Goal: Task Accomplishment & Management: Manage account settings

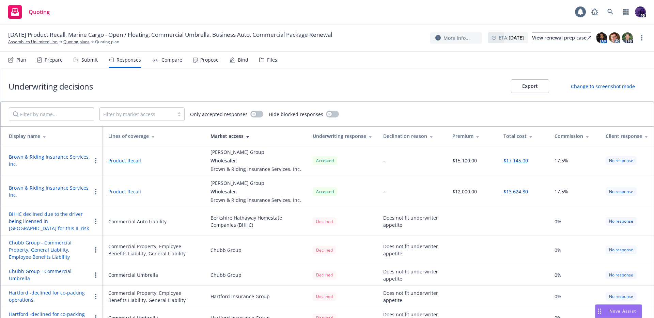
click at [241, 12] on div "Quoting 1 PD" at bounding box center [327, 12] width 654 height 25
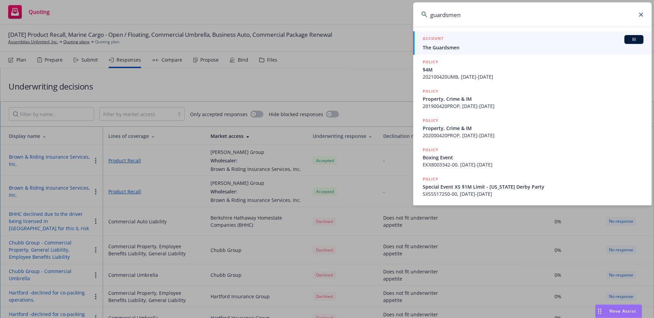
type input "guardsmen"
click at [451, 52] on link "ACCOUNT BI The Guardsmen" at bounding box center [532, 42] width 238 height 23
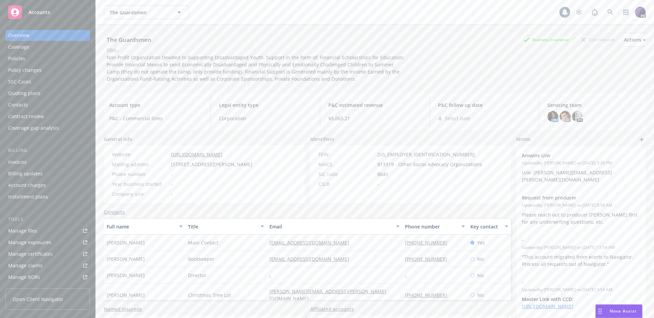
click at [33, 56] on div "Policies" at bounding box center [47, 58] width 79 height 11
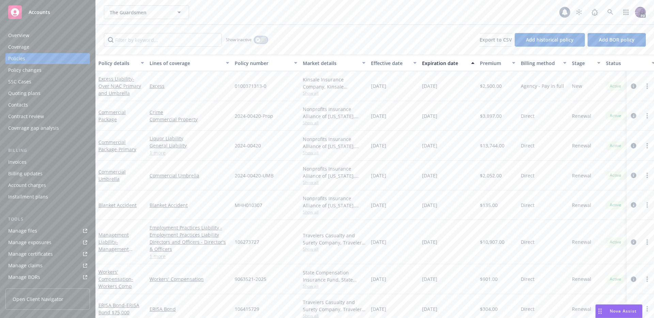
click at [261, 42] on button "button" at bounding box center [260, 39] width 13 height 7
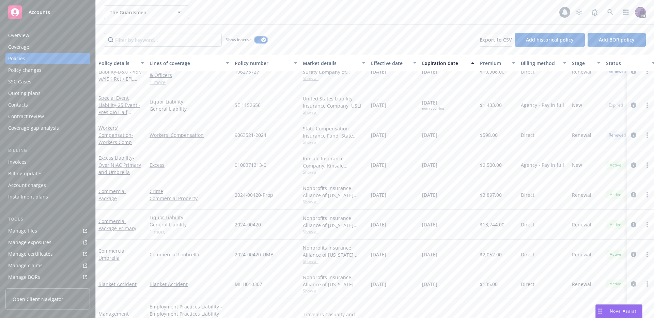
scroll to position [1736, 0]
click at [631, 105] on icon "circleInformation" at bounding box center [633, 105] width 5 height 5
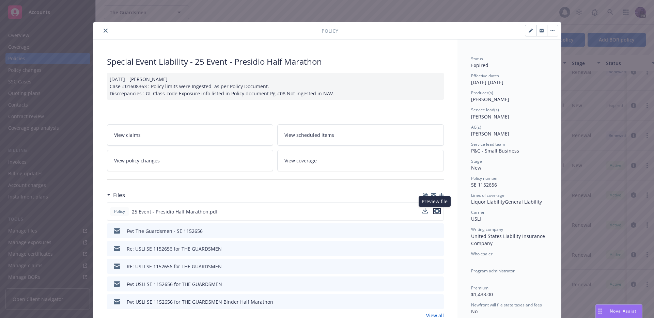
click at [434, 213] on icon "preview file" at bounding box center [437, 211] width 6 height 5
click at [96, 28] on div at bounding box center [208, 31] width 225 height 8
click at [104, 29] on icon "close" at bounding box center [106, 31] width 4 height 4
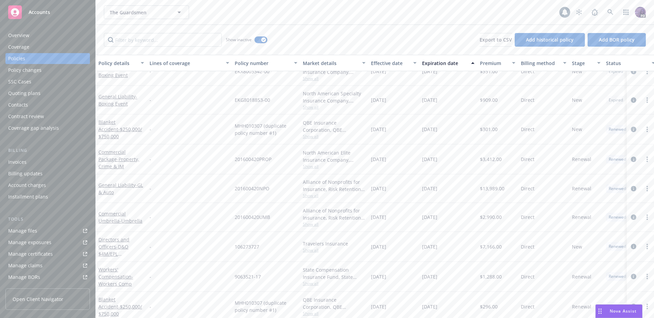
scroll to position [167, 0]
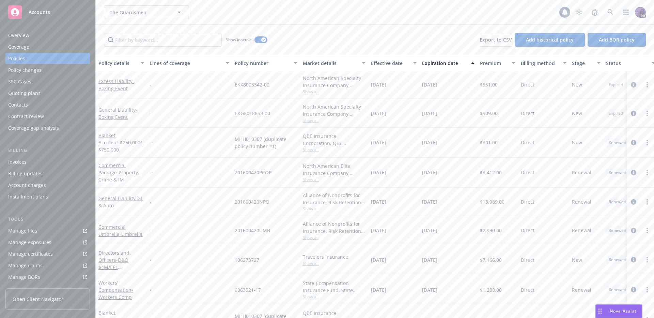
click at [68, 61] on div "Policies" at bounding box center [47, 58] width 79 height 11
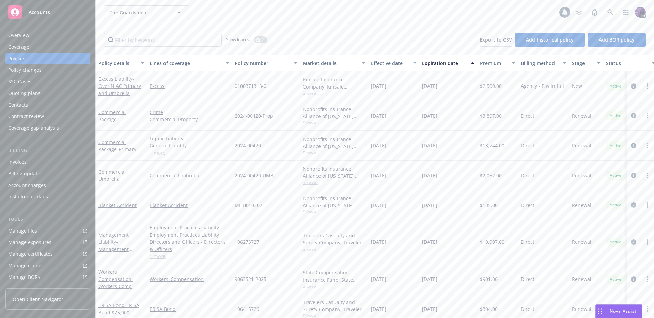
click at [36, 58] on div "Policies" at bounding box center [47, 58] width 79 height 11
click at [32, 33] on div "Overview" at bounding box center [47, 35] width 79 height 11
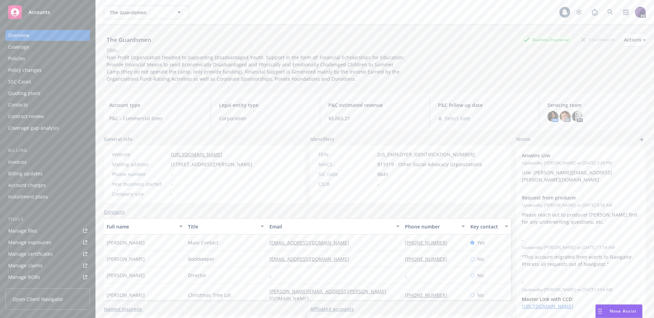
click at [61, 58] on div "Policies" at bounding box center [47, 58] width 79 height 11
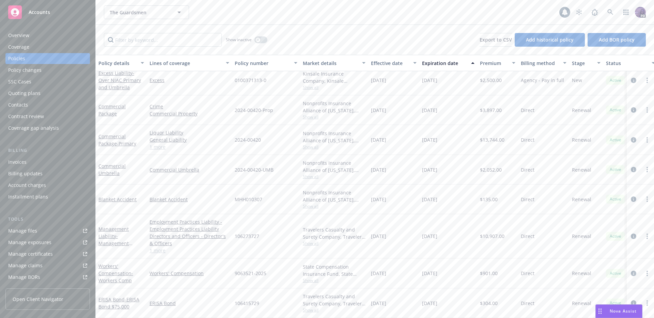
scroll to position [11, 0]
click at [41, 93] on div "Quoting plans" at bounding box center [47, 93] width 79 height 11
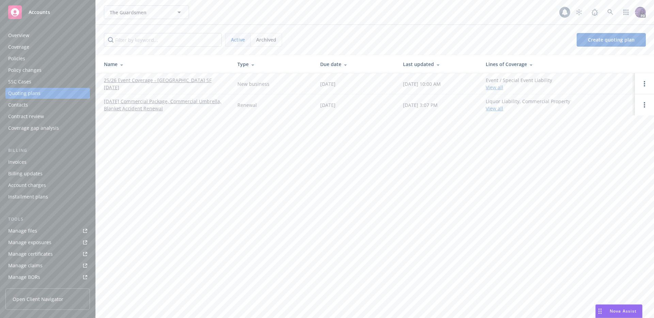
click at [174, 85] on link "25/26 Event Coverage - [GEOGRAPHIC_DATA] SF [DATE]" at bounding box center [165, 84] width 123 height 14
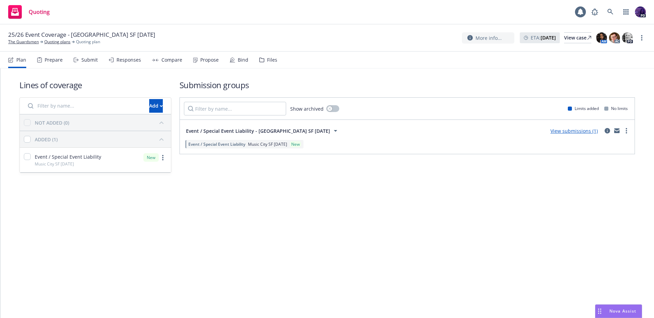
click at [206, 63] on div "Propose" at bounding box center [206, 60] width 26 height 16
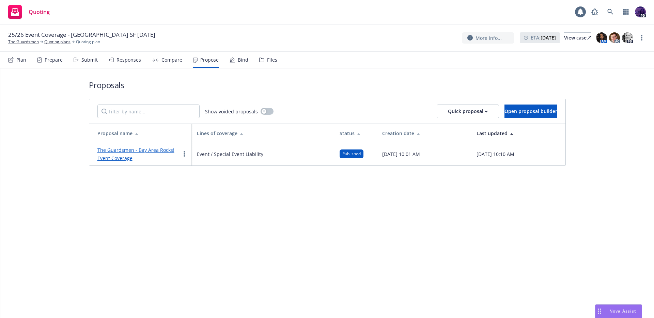
click at [143, 149] on link "The Guardsmen - Bay Area Rocks! Event Coverage" at bounding box center [135, 154] width 77 height 15
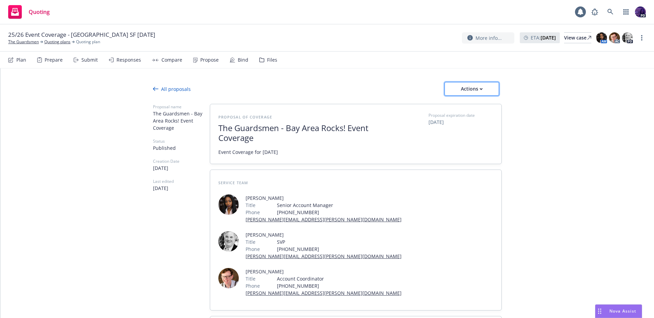
click at [477, 83] on div "Actions" at bounding box center [472, 88] width 32 height 13
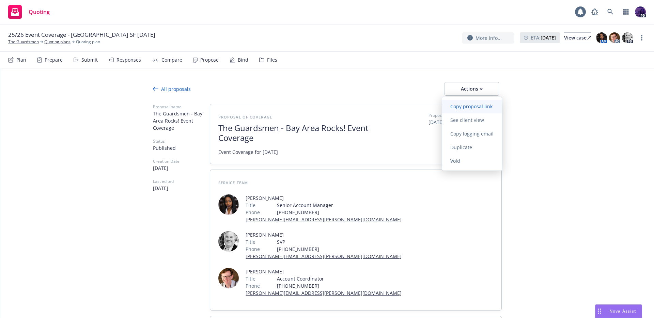
click at [465, 109] on span "Copy proposal link" at bounding box center [471, 106] width 59 height 6
type textarea "x"
click at [53, 42] on link "Quoting plans" at bounding box center [57, 42] width 26 height 6
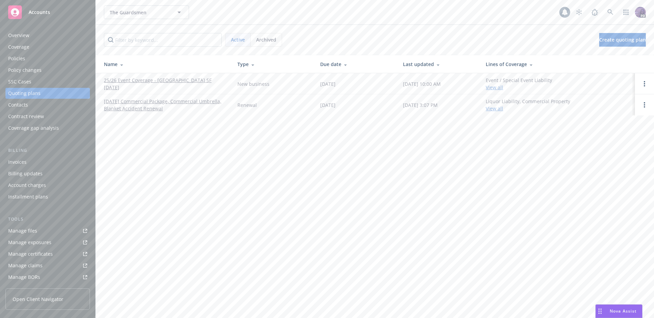
click at [264, 38] on span "Archived" at bounding box center [266, 39] width 20 height 7
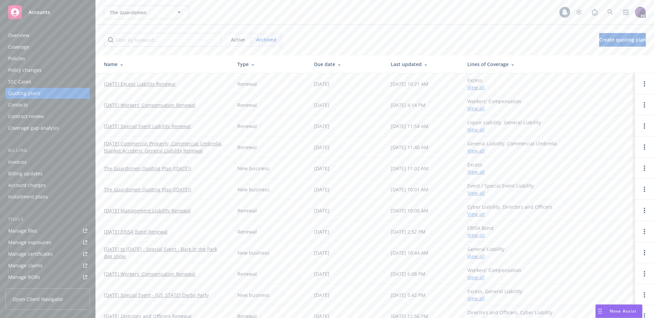
click at [177, 125] on link "06/24/25 Special Event Liability Renewal" at bounding box center [147, 126] width 87 height 7
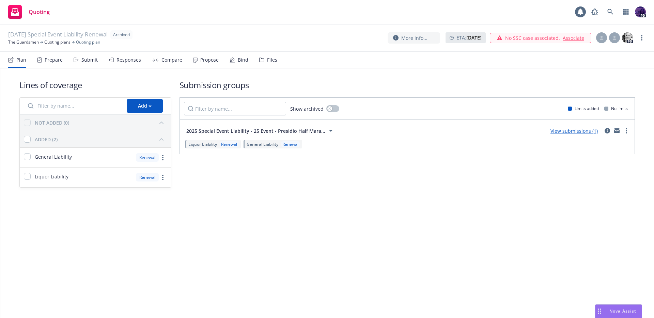
click at [563, 133] on link "View submissions (1)" at bounding box center [573, 131] width 47 height 6
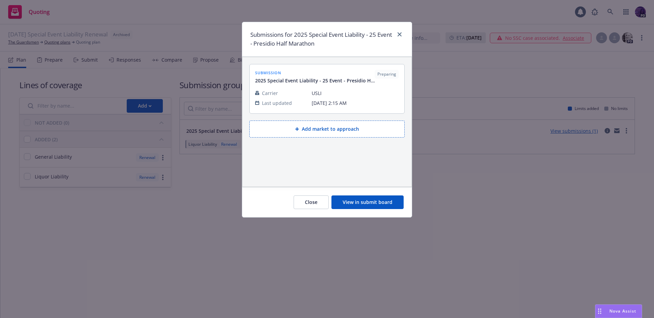
click at [395, 34] on div at bounding box center [398, 39] width 11 height 18
click at [402, 35] on link "close" at bounding box center [399, 34] width 8 height 8
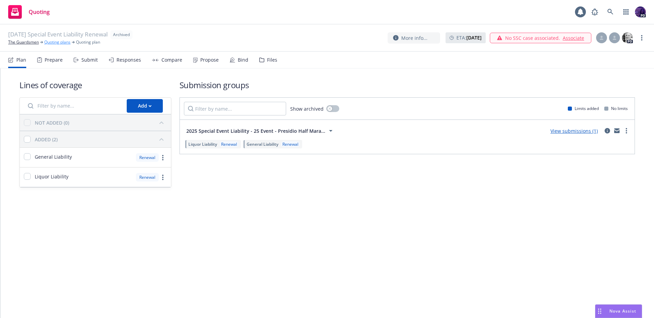
click at [61, 43] on link "Quoting plans" at bounding box center [57, 42] width 26 height 6
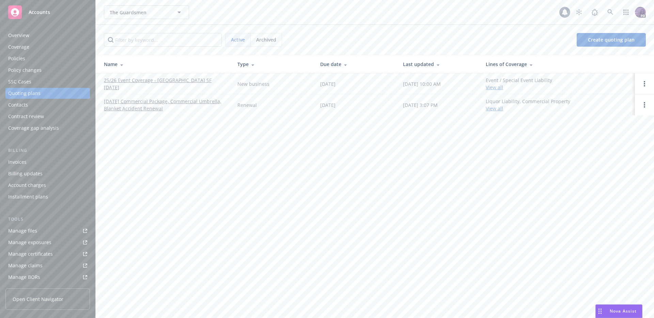
click at [197, 85] on link "25/26 Event Coverage - [GEOGRAPHIC_DATA] SF [DATE]" at bounding box center [165, 84] width 123 height 14
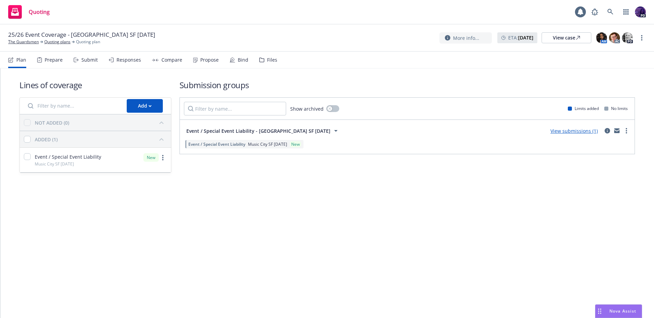
click at [569, 134] on link "View submissions (1)" at bounding box center [573, 131] width 47 height 6
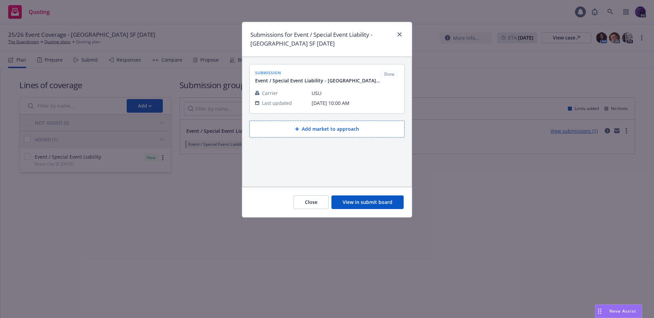
click at [383, 204] on button "View in submit board" at bounding box center [367, 202] width 72 height 14
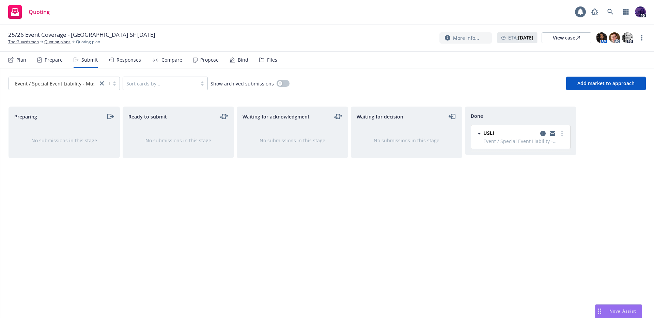
click at [214, 65] on div "Propose" at bounding box center [206, 60] width 26 height 16
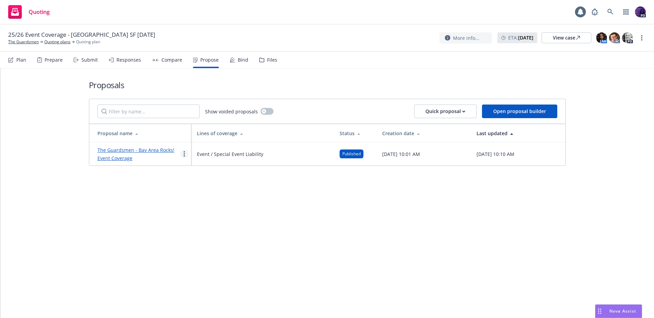
click at [184, 154] on circle "more" at bounding box center [184, 153] width 1 height 1
click at [199, 178] on link "Duplicate" at bounding box center [210, 184] width 61 height 14
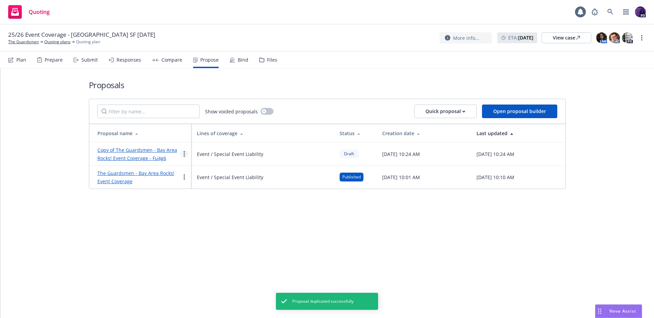
click at [185, 152] on link "more" at bounding box center [184, 154] width 8 height 8
click at [201, 208] on span "Void" at bounding box center [193, 211] width 26 height 6
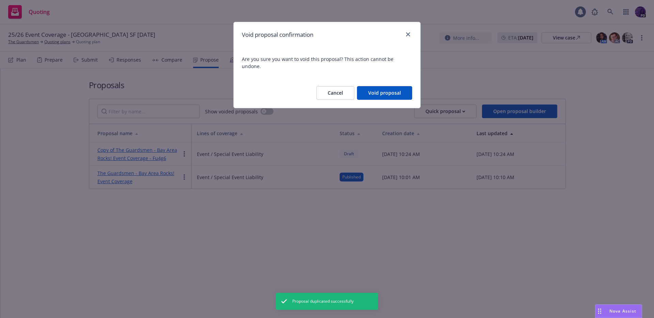
click at [365, 89] on button "Void proposal" at bounding box center [384, 93] width 55 height 14
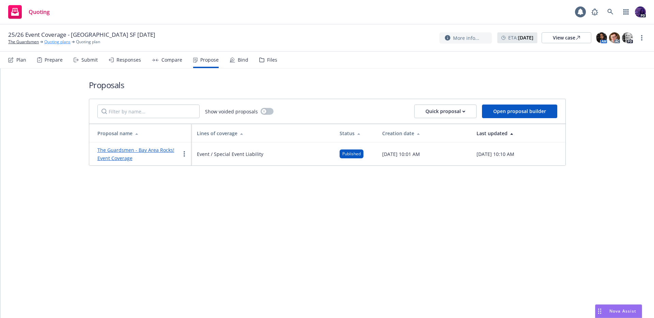
click at [65, 43] on link "Quoting plans" at bounding box center [57, 42] width 26 height 6
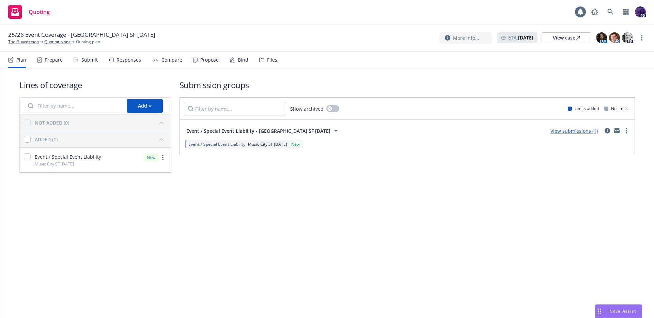
click at [558, 132] on link "View submissions (1)" at bounding box center [573, 131] width 47 height 6
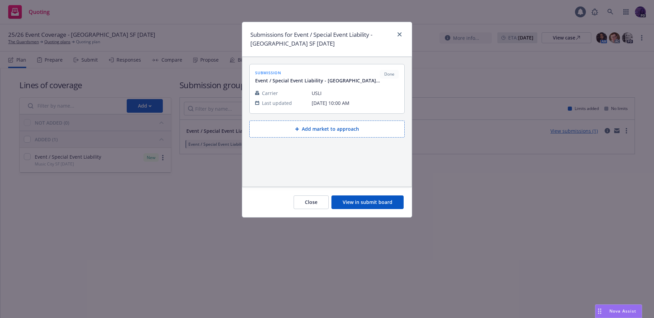
click at [345, 197] on button "View in submit board" at bounding box center [367, 202] width 72 height 14
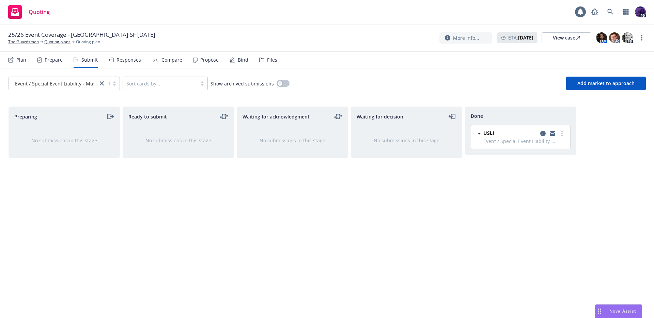
click at [196, 57] on div "Propose" at bounding box center [206, 60] width 26 height 16
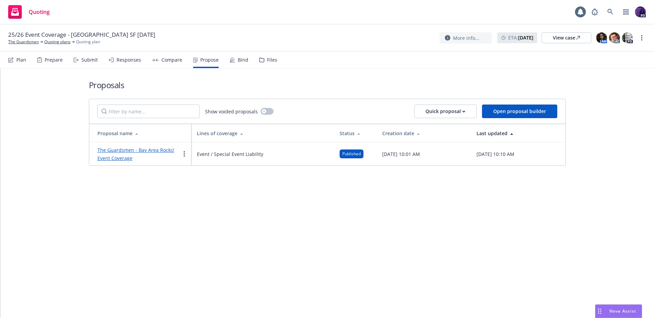
click at [162, 150] on link "The Guardsmen - Bay Area Rocks! Event Coverage" at bounding box center [135, 154] width 77 height 15
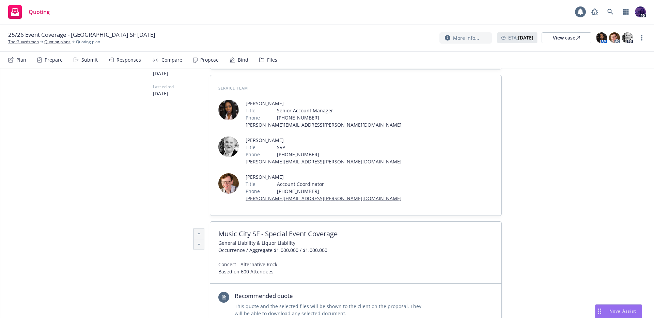
scroll to position [304, 0]
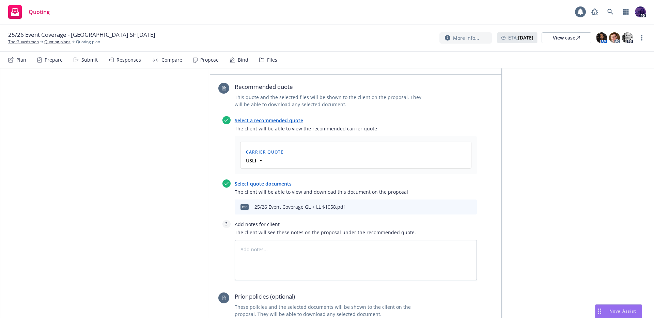
click at [458, 204] on icon "preview file" at bounding box center [459, 206] width 6 height 5
click at [467, 195] on div at bounding box center [356, 197] width 242 height 4
click at [468, 204] on icon "archive file" at bounding box center [470, 206] width 5 height 5
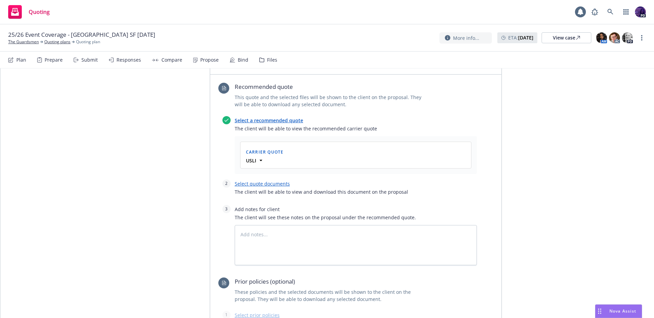
type textarea "x"
click at [457, 157] on div "USLI" at bounding box center [355, 160] width 222 height 7
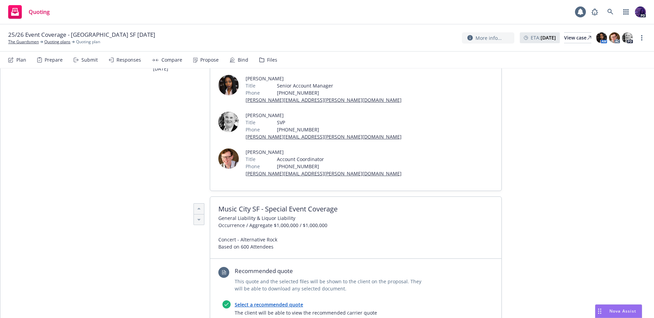
scroll to position [120, 0]
type textarea "x"
click at [164, 14] on div "Quoting 1 PD" at bounding box center [327, 12] width 654 height 25
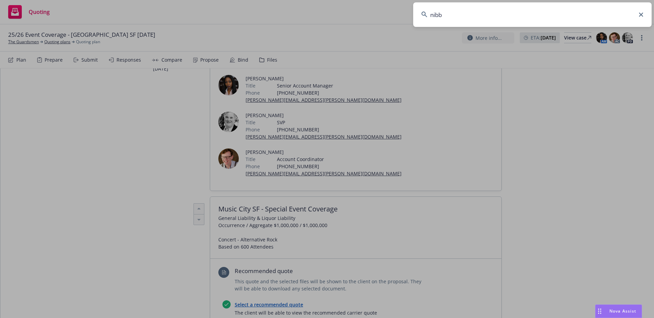
type input "nibbi"
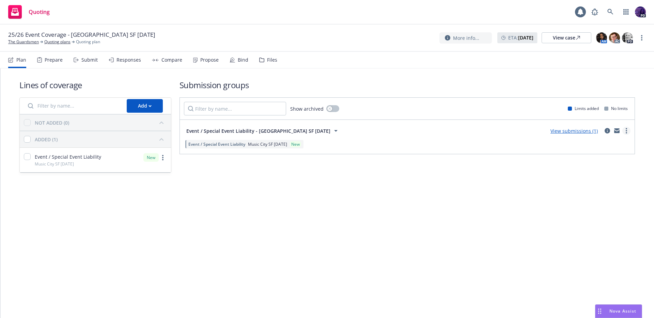
click at [624, 130] on link "more" at bounding box center [626, 131] width 8 height 8
click at [586, 131] on link "View submissions (1)" at bounding box center [573, 131] width 47 height 6
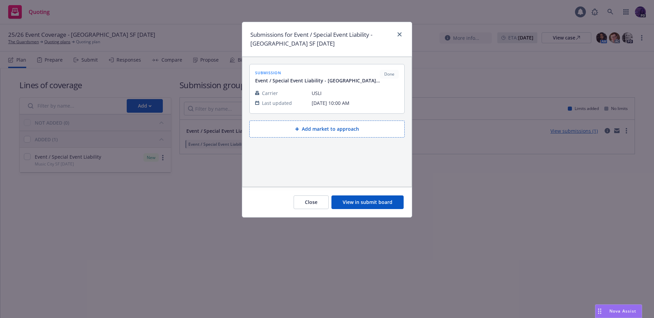
click at [318, 202] on button "Close" at bounding box center [311, 202] width 35 height 14
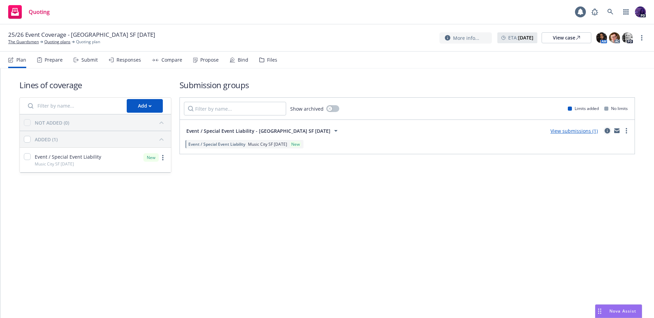
click at [608, 131] on icon "circleInformation" at bounding box center [606, 130] width 5 height 5
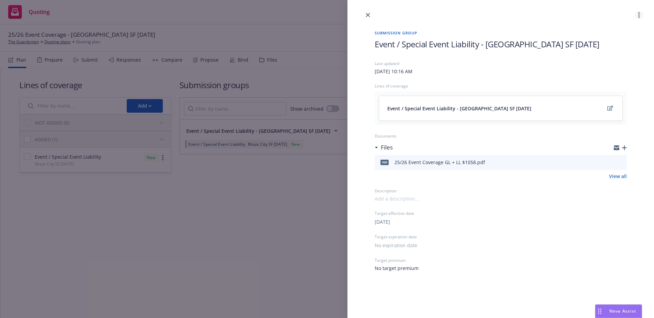
click at [642, 15] on link "more" at bounding box center [639, 15] width 8 height 8
drag, startPoint x: 372, startPoint y: 13, endPoint x: 368, endPoint y: 14, distance: 3.4
click at [371, 13] on div at bounding box center [500, 9] width 306 height 19
click at [368, 14] on icon "close" at bounding box center [368, 15] width 4 height 4
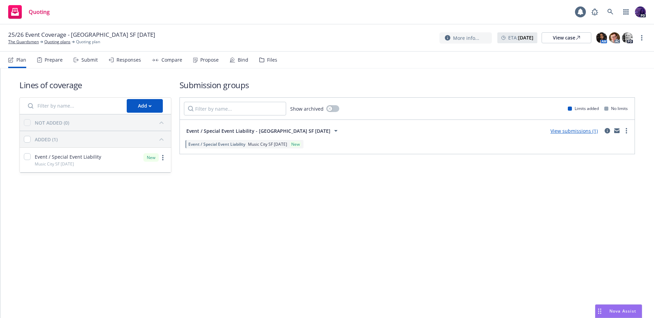
click at [210, 59] on div "Propose" at bounding box center [209, 59] width 18 height 5
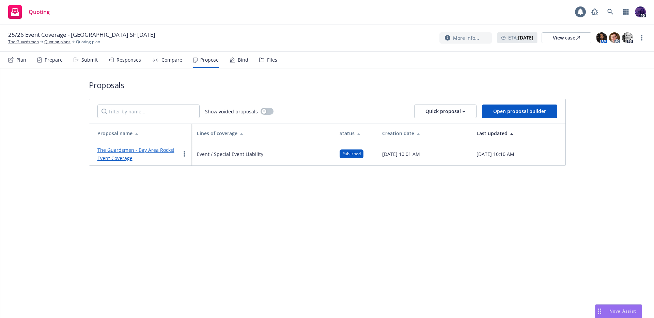
click at [178, 61] on div "Compare" at bounding box center [171, 59] width 21 height 5
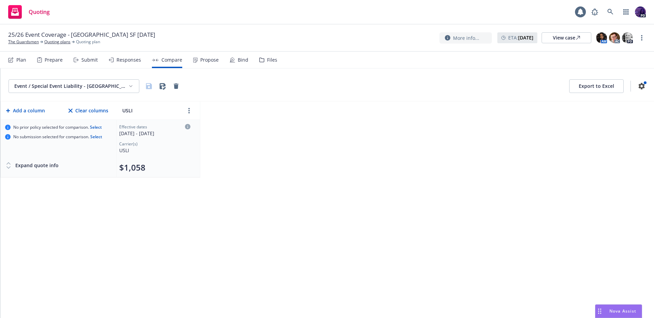
click at [131, 62] on div "Responses" at bounding box center [128, 59] width 25 height 5
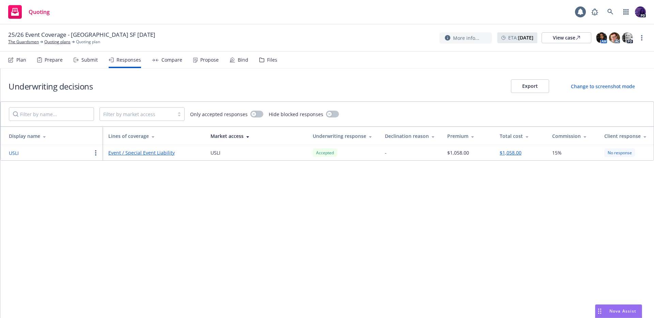
click at [98, 153] on button "button" at bounding box center [96, 153] width 8 height 8
click at [141, 152] on link "Event / Special Event Liability" at bounding box center [153, 152] width 91 height 7
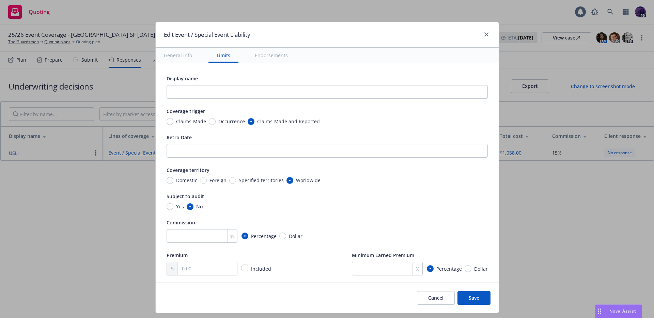
scroll to position [367, 0]
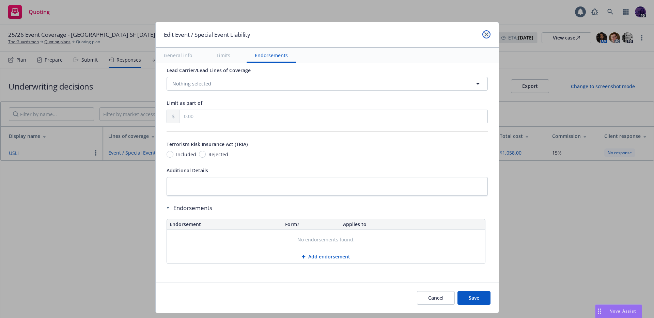
click at [486, 34] on icon "close" at bounding box center [486, 34] width 4 height 4
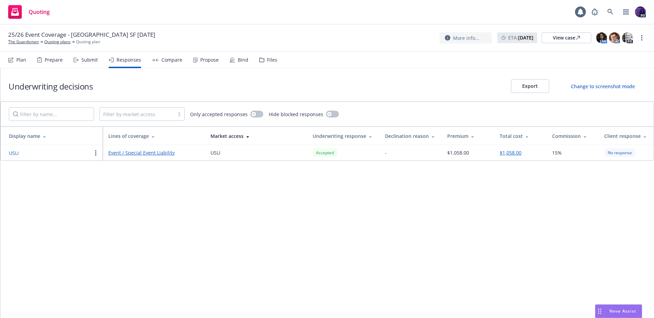
click at [506, 152] on button "$1,058.00" at bounding box center [511, 152] width 22 height 7
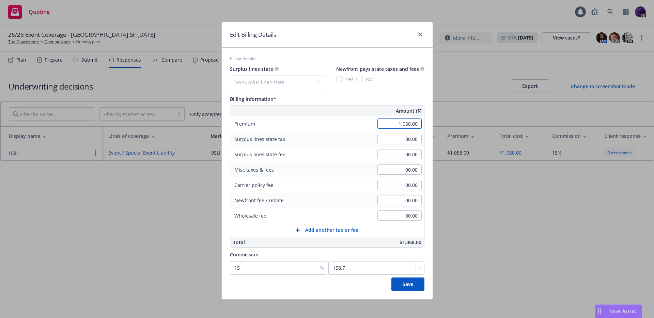
click at [393, 126] on input "1,058.00" at bounding box center [399, 123] width 44 height 10
type input "1,079.00"
type input "161.85"
click at [327, 252] on div "Commission" at bounding box center [327, 254] width 194 height 8
click at [407, 281] on span "Save" at bounding box center [407, 284] width 11 height 6
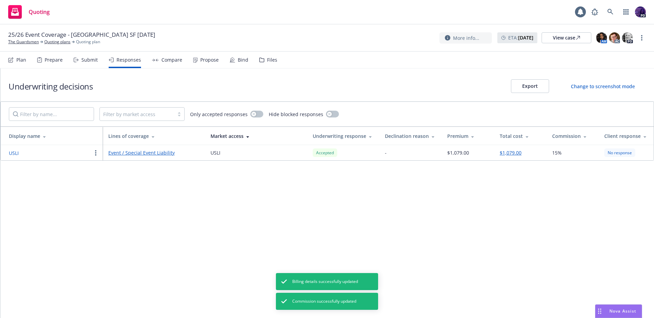
click at [96, 152] on button "button" at bounding box center [96, 153] width 8 height 8
click at [124, 179] on span "Edit display name" at bounding box center [120, 180] width 57 height 6
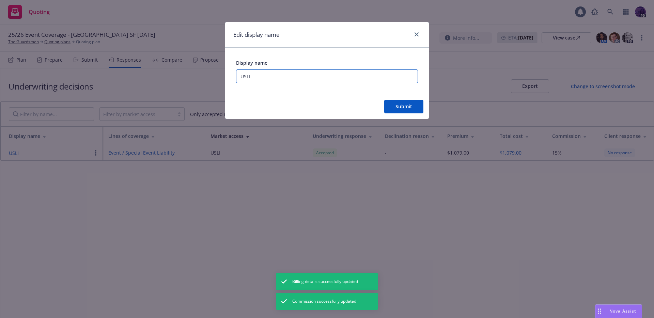
click at [281, 75] on input "USLI" at bounding box center [327, 76] width 182 height 14
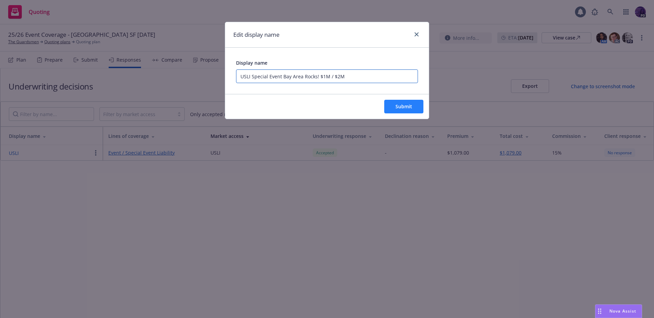
type input "USLI Special Event Bay Area Rocks! $1M / $2M"
click at [416, 102] on button "Submit" at bounding box center [403, 107] width 39 height 14
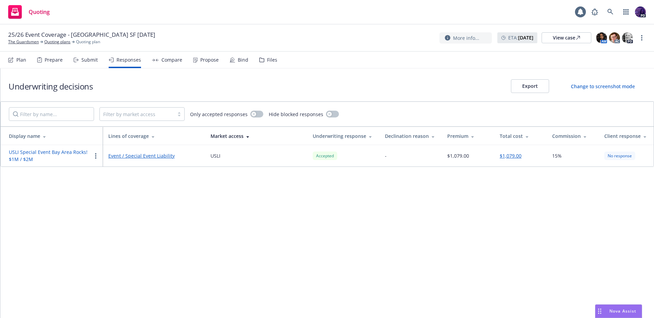
click at [215, 63] on div "Propose" at bounding box center [206, 60] width 26 height 16
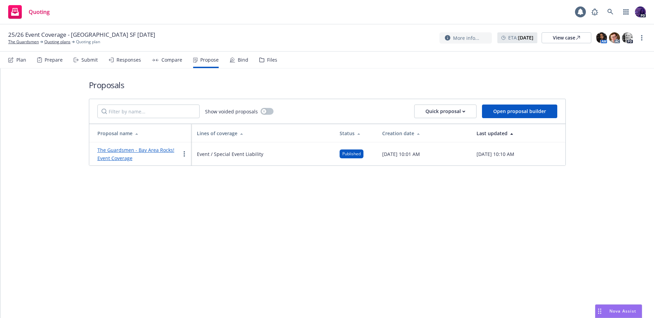
click at [188, 155] on td "The Guardsmen - Bay Area Rocks! Event Coverage" at bounding box center [140, 153] width 102 height 23
click at [186, 153] on link "more" at bounding box center [184, 154] width 8 height 8
click at [214, 186] on span "Duplicate" at bounding box center [199, 184] width 38 height 6
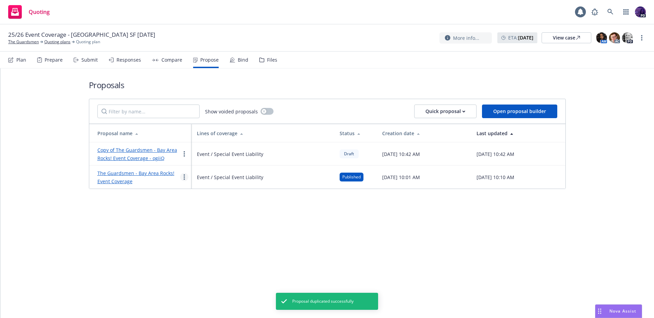
click at [186, 177] on link "more" at bounding box center [184, 177] width 8 height 8
click at [199, 235] on span "Void" at bounding box center [193, 234] width 26 height 6
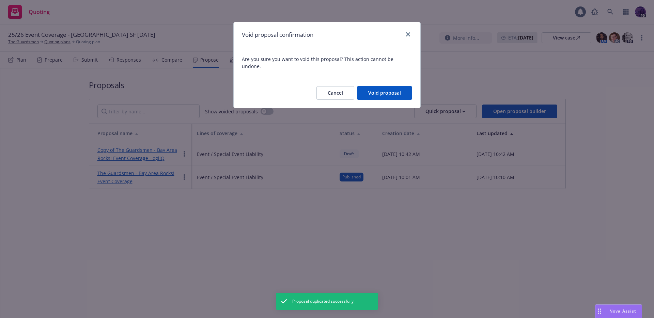
click at [382, 89] on button "Void proposal" at bounding box center [384, 93] width 55 height 14
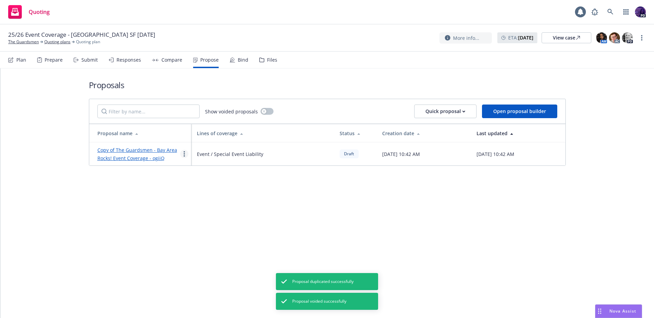
click at [185, 152] on circle "more" at bounding box center [184, 151] width 1 height 1
click at [212, 171] on link "Edit" at bounding box center [210, 171] width 61 height 14
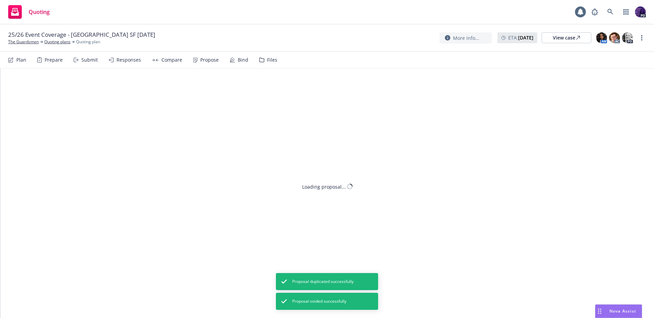
type textarea "x"
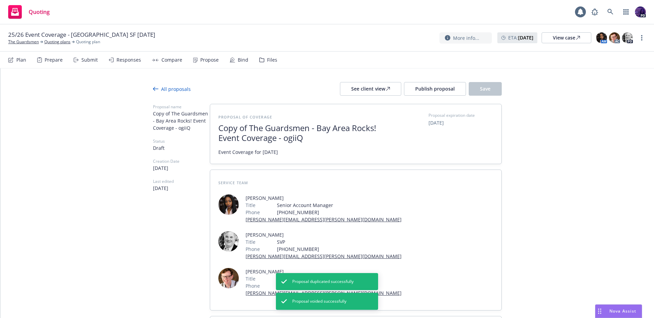
click at [267, 130] on span "Copy of The Guardsmen - Bay Area Rocks! Event Coverage - ogiiQ" at bounding box center [301, 133] width 167 height 20
drag, startPoint x: 249, startPoint y: 128, endPoint x: 204, endPoint y: 127, distance: 44.3
drag, startPoint x: 316, startPoint y: 139, endPoint x: 262, endPoint y: 139, distance: 54.8
click at [262, 139] on span "The Guardsmen - Bay Area Rocks! Event Coverage - ogiiQ" at bounding box center [301, 133] width 167 height 20
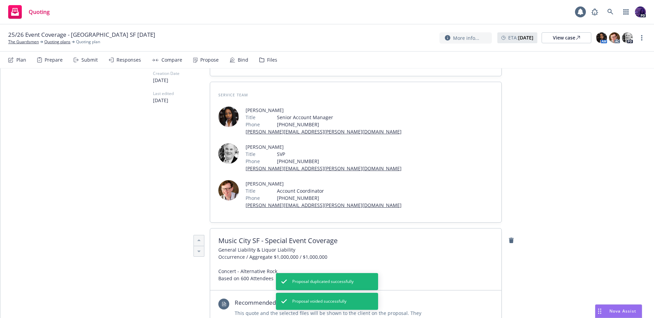
scroll to position [108, 0]
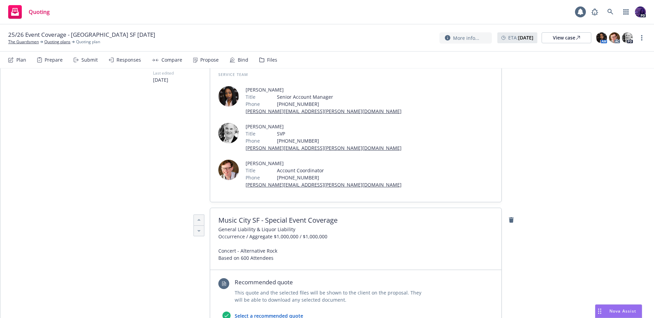
type textarea "x"
click at [302, 226] on span "General Liability & Liquor Liability Occurrence / Aggregate $1,000,000 / $1,000…" at bounding box center [272, 244] width 109 height 36
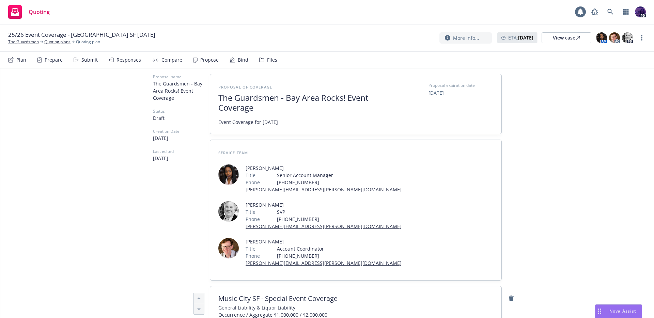
scroll to position [0, 0]
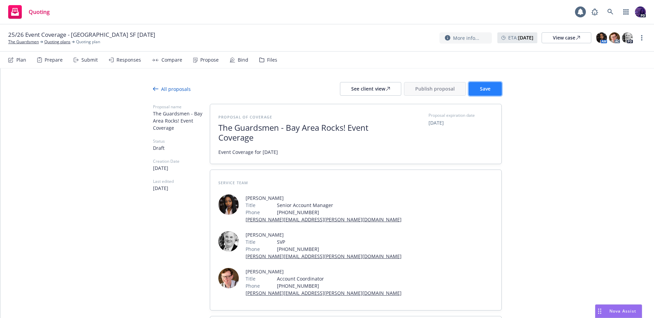
click at [480, 88] on span "Save" at bounding box center [485, 88] width 11 height 6
click at [192, 12] on div "Quoting 1 PD" at bounding box center [327, 12] width 654 height 25
type textarea "x"
drag, startPoint x: 200, startPoint y: 12, endPoint x: 205, endPoint y: 11, distance: 4.8
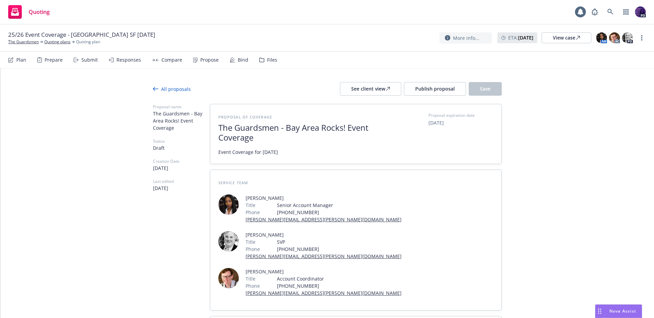
click at [201, 12] on div "Quoting 1 PD" at bounding box center [327, 12] width 654 height 25
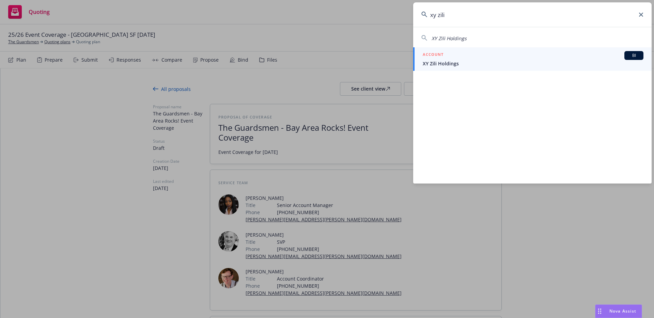
type input "xy zili"
click at [469, 60] on span "XY Zili Holdings" at bounding box center [533, 63] width 221 height 7
